Goal: Check status: Check status

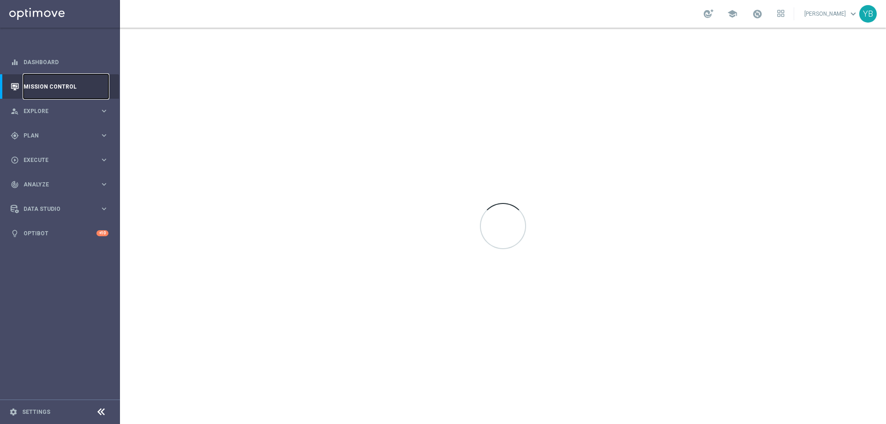
click at [73, 92] on link "Mission Control" at bounding box center [66, 86] width 85 height 24
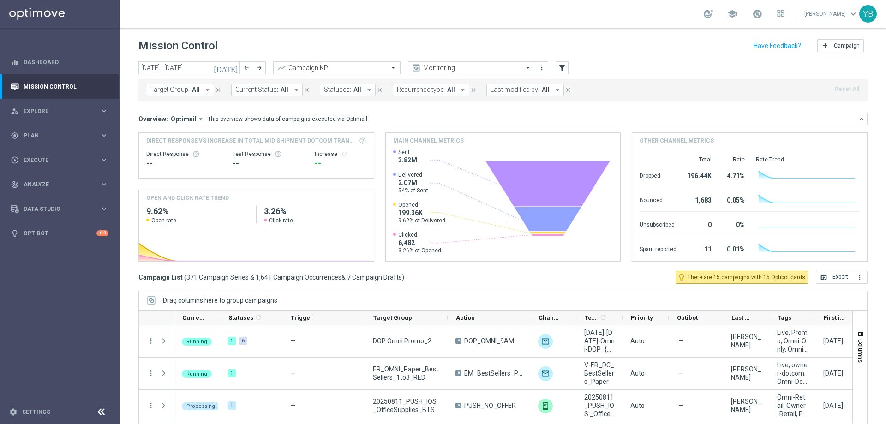
click at [237, 68] on icon "[DATE]" at bounding box center [226, 68] width 25 height 8
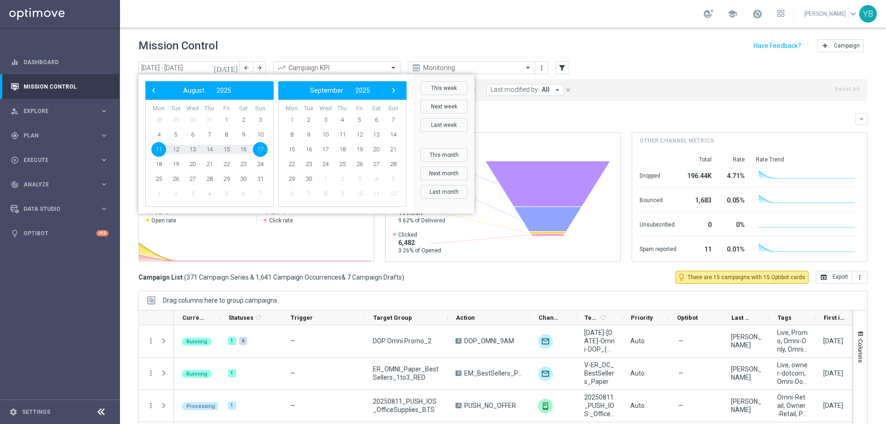
click at [162, 147] on span "11" at bounding box center [158, 149] width 15 height 15
type input "[DATE] - [DATE]"
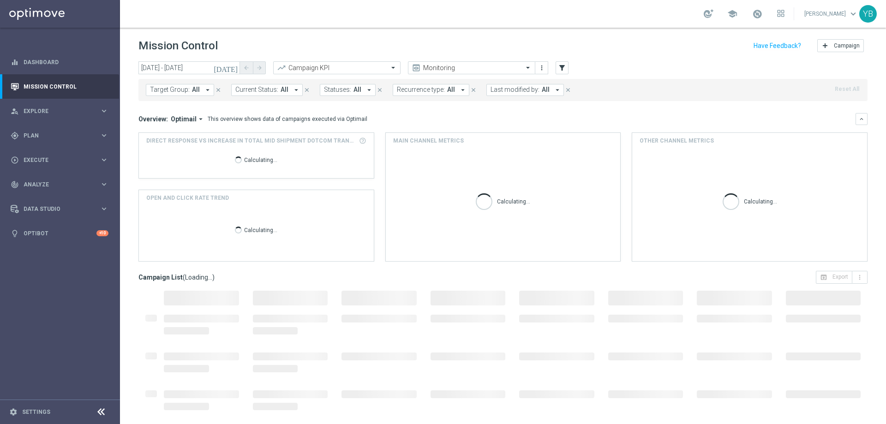
click at [198, 120] on icon "arrow_drop_down" at bounding box center [201, 119] width 8 height 8
click at [177, 133] on div "Analysis" at bounding box center [175, 133] width 22 height 8
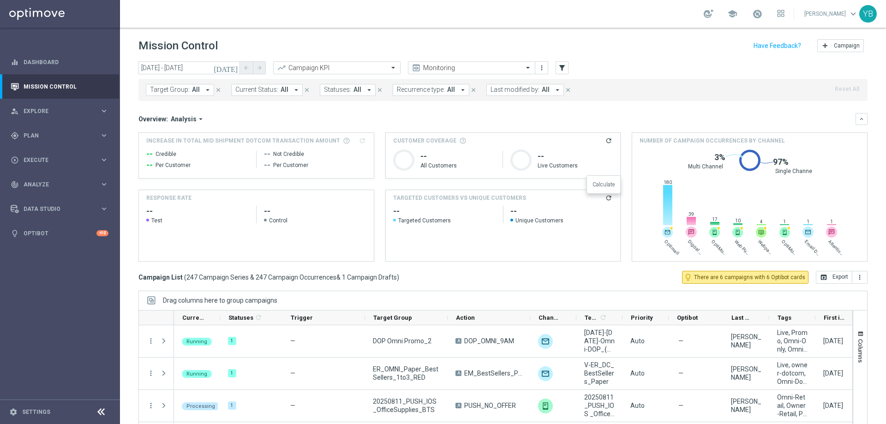
click at [605, 197] on icon "refresh" at bounding box center [608, 197] width 7 height 7
